Goal: Browse casually

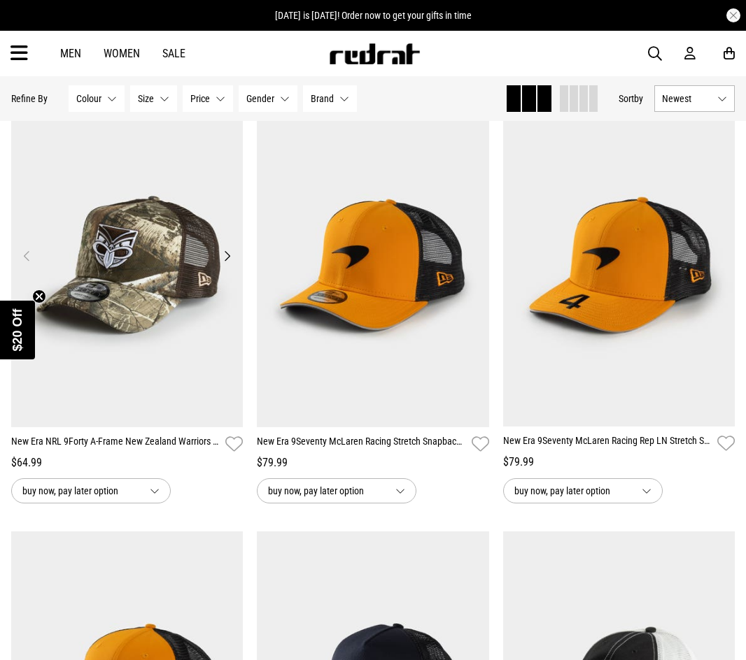
click at [229, 253] on button "Next" at bounding box center [226, 256] width 17 height 17
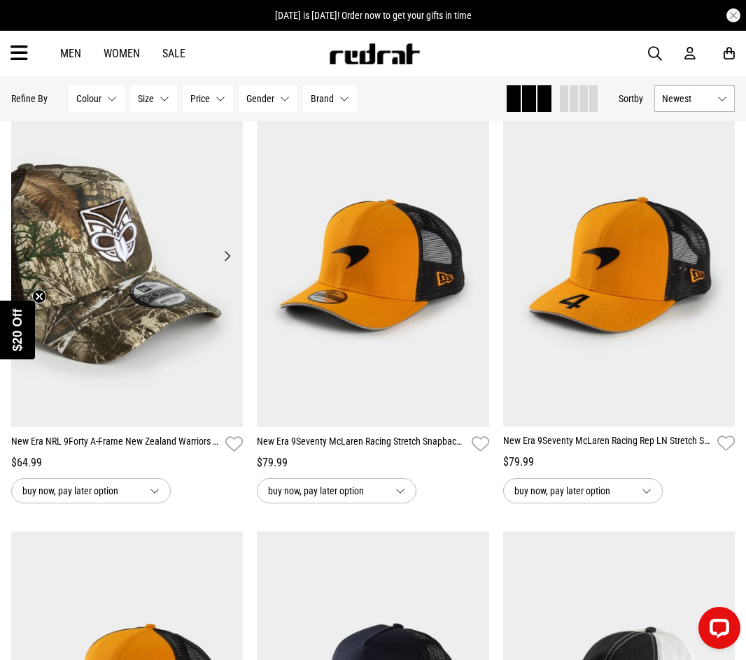
click at [229, 253] on button "Next" at bounding box center [226, 256] width 17 height 17
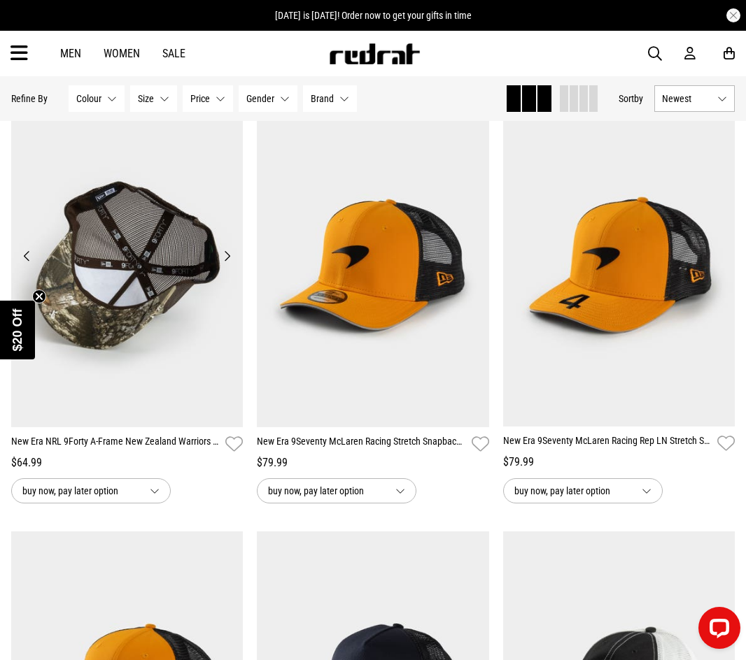
click at [229, 253] on button "Next" at bounding box center [226, 256] width 17 height 17
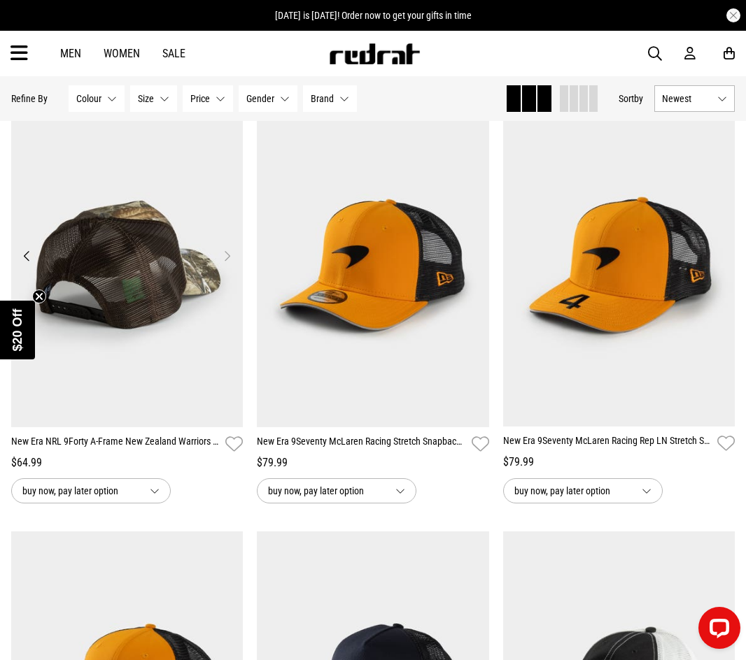
click at [229, 253] on button "Next" at bounding box center [226, 256] width 17 height 17
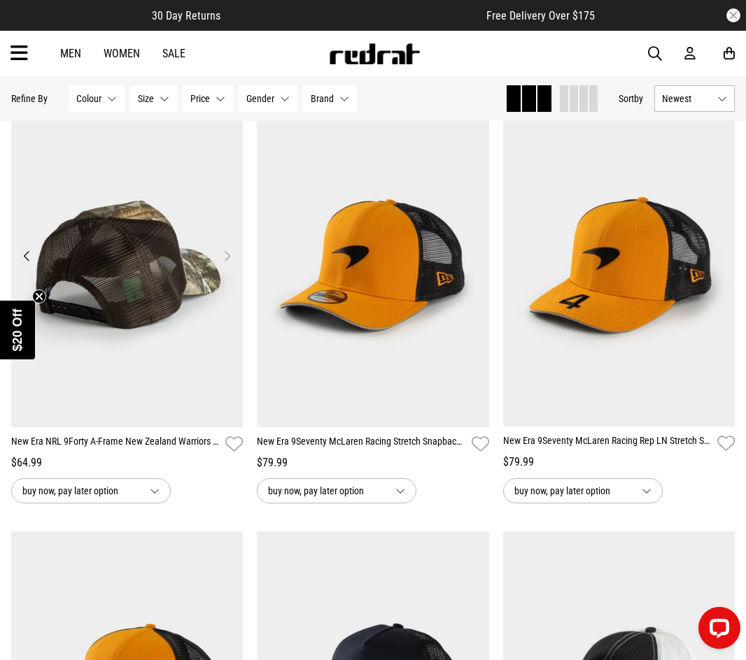
click at [227, 255] on button "Next" at bounding box center [226, 256] width 17 height 17
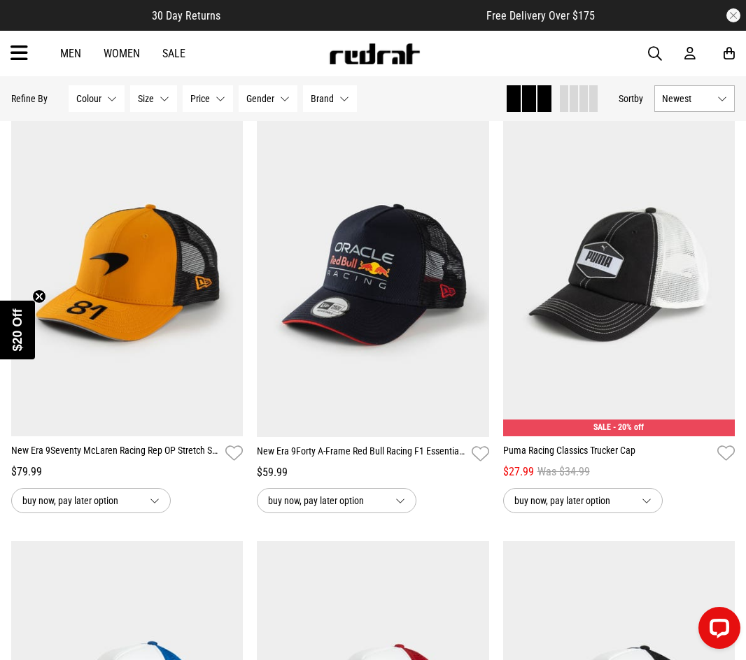
scroll to position [140, 0]
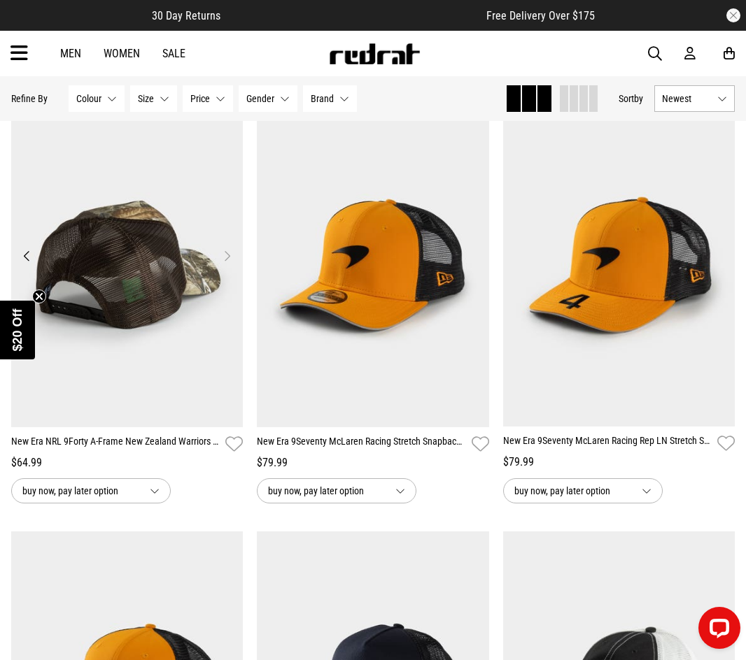
click at [25, 253] on button "Previous" at bounding box center [26, 256] width 17 height 17
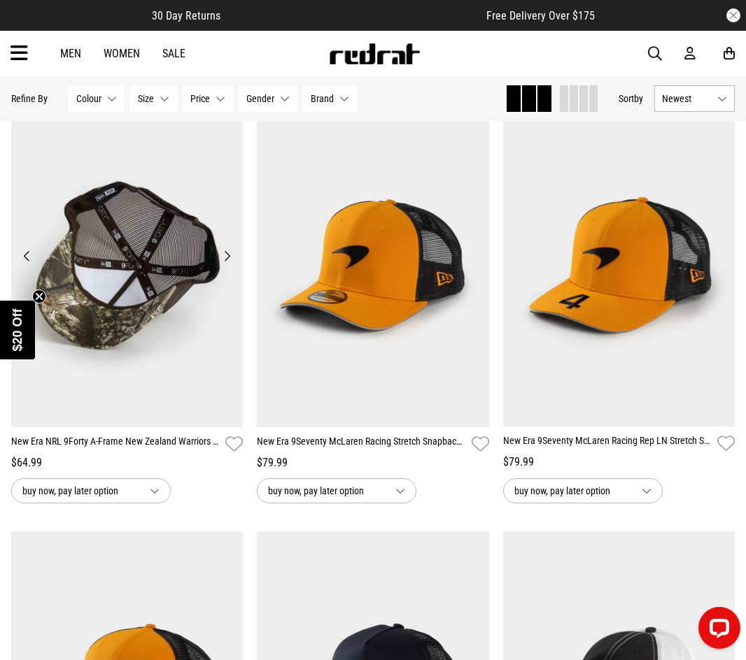
click at [25, 253] on button "Previous" at bounding box center [26, 256] width 17 height 17
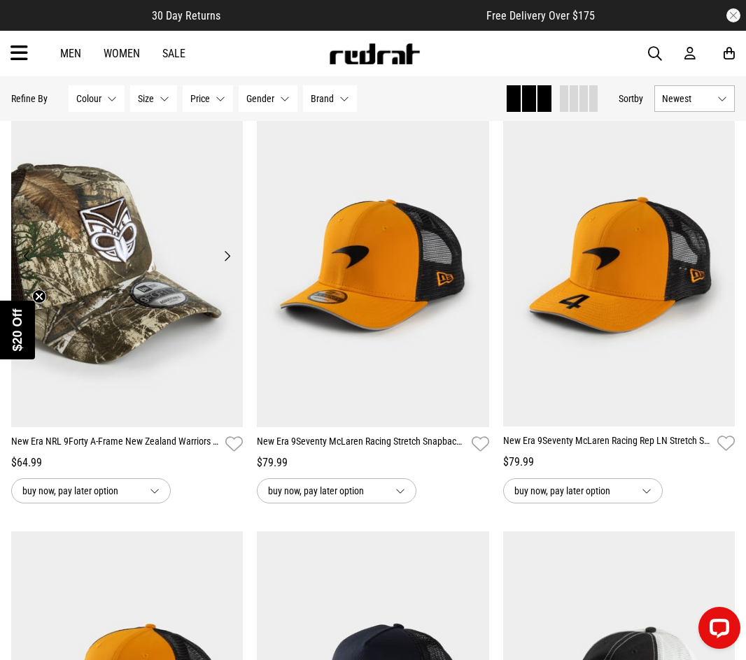
click at [27, 258] on button "Previous" at bounding box center [26, 256] width 17 height 17
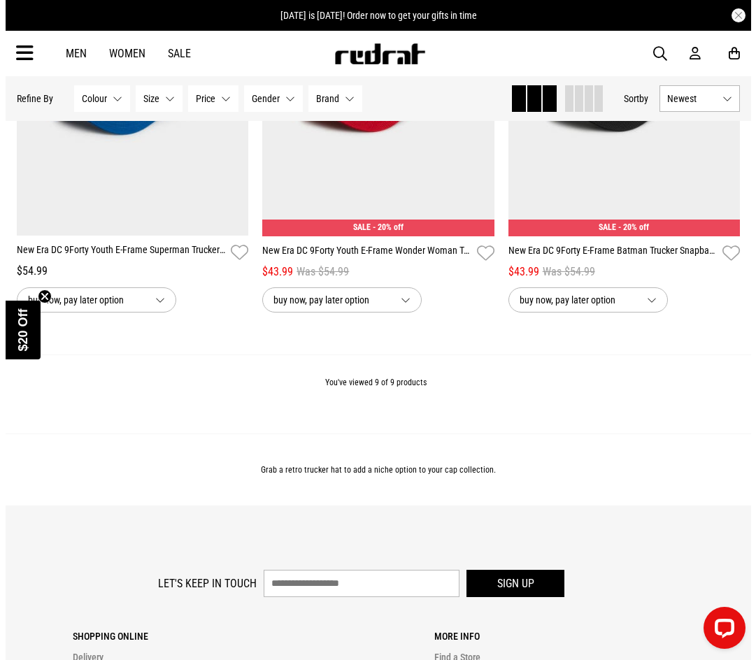
scroll to position [1194, 0]
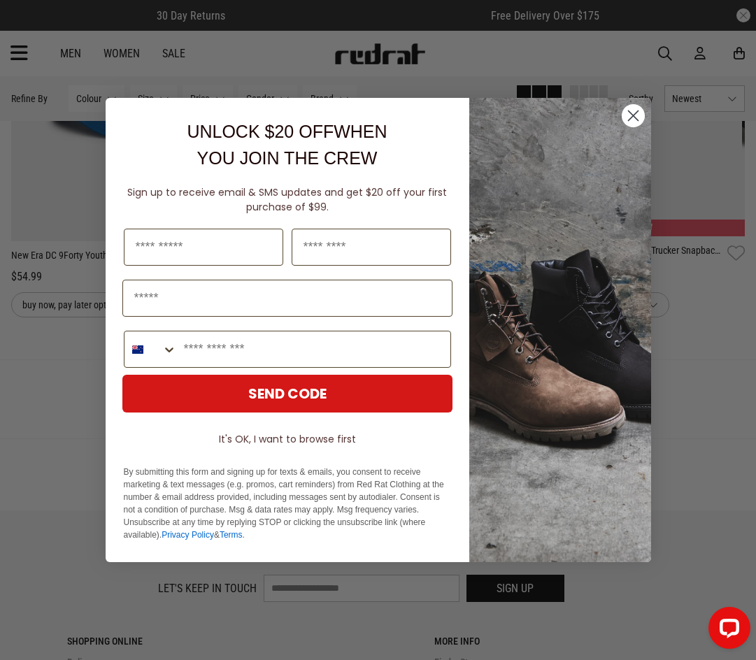
click at [633, 117] on icon "Close dialog" at bounding box center [633, 116] width 10 height 10
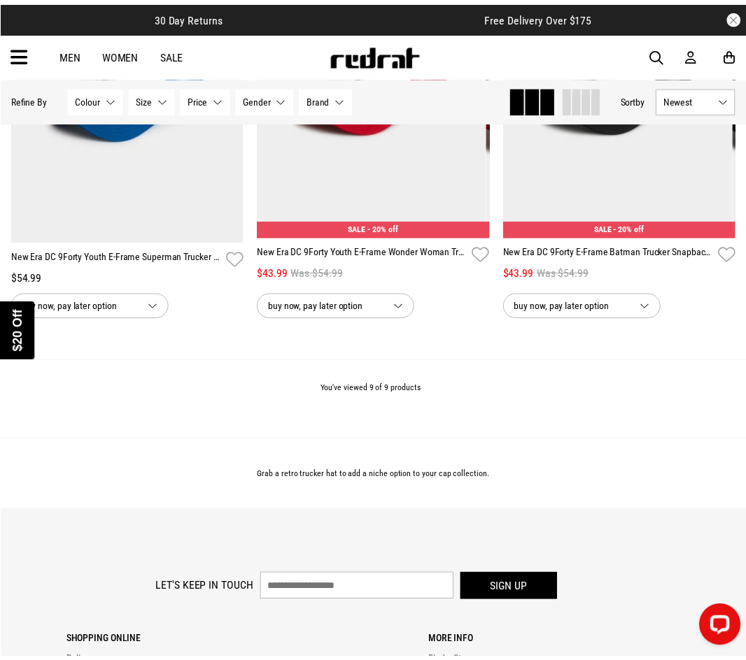
scroll to position [1189, 0]
